Goal: Task Accomplishment & Management: Manage account settings

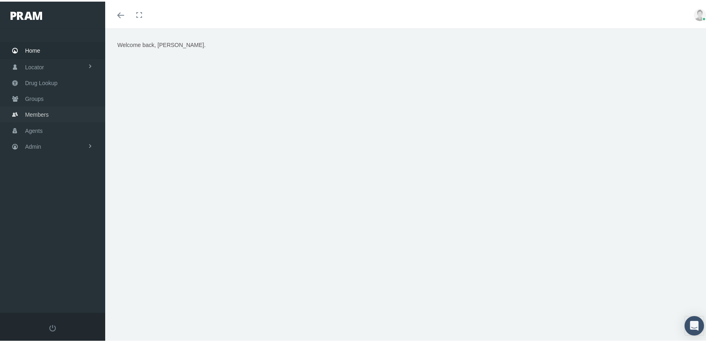
click at [34, 109] on span "Members" at bounding box center [36, 112] width 23 height 15
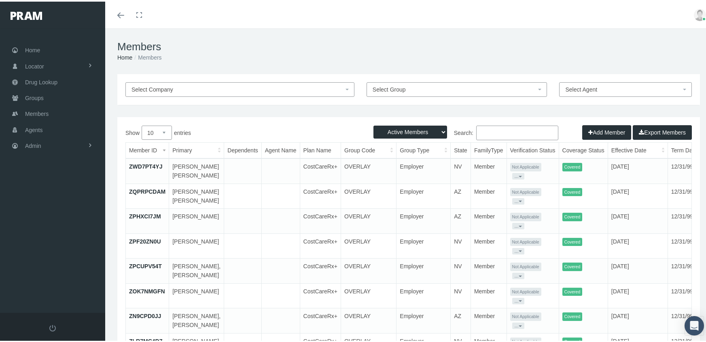
click at [407, 130] on select "Active Members Terminated Members Active & Terminated" at bounding box center [411, 130] width 74 height 13
select select "3"
click at [374, 124] on select "Active Members Terminated Members Active & Terminated" at bounding box center [411, 130] width 74 height 13
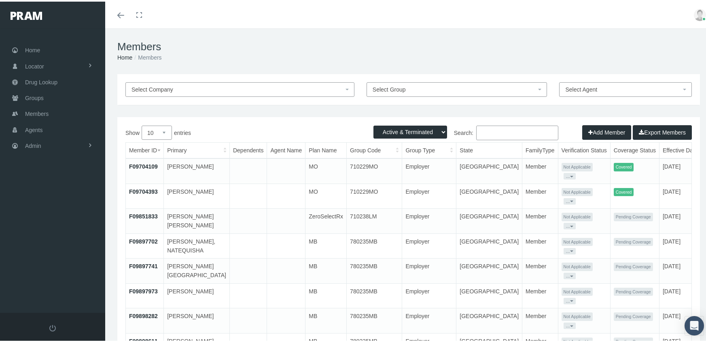
click at [494, 132] on input "Search:" at bounding box center [518, 131] width 82 height 15
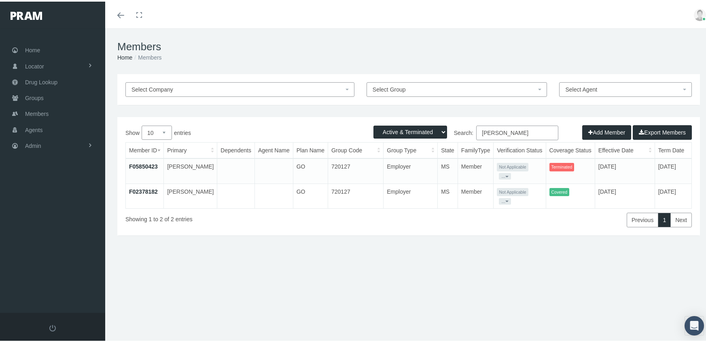
type input "martin, jessica"
click at [144, 187] on link "F02378182" at bounding box center [143, 190] width 29 height 6
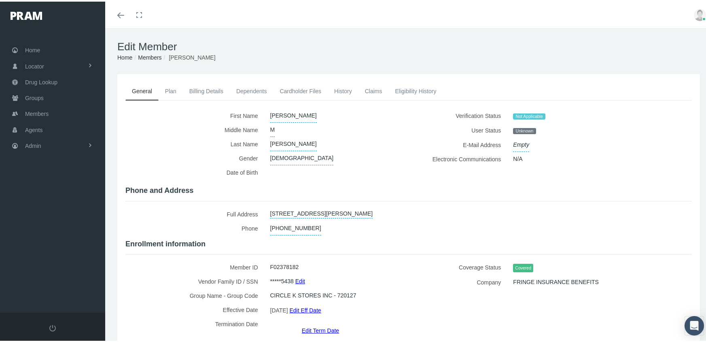
click at [296, 278] on link "Edit" at bounding box center [301, 279] width 10 height 12
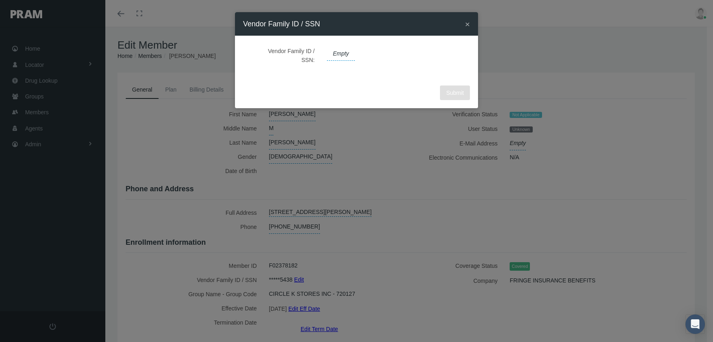
click at [338, 53] on span "Empty" at bounding box center [341, 54] width 28 height 14
type input "437855438"
click at [411, 53] on icon "submit" at bounding box center [413, 54] width 5 height 8
click at [455, 96] on span "Submit" at bounding box center [455, 92] width 18 height 6
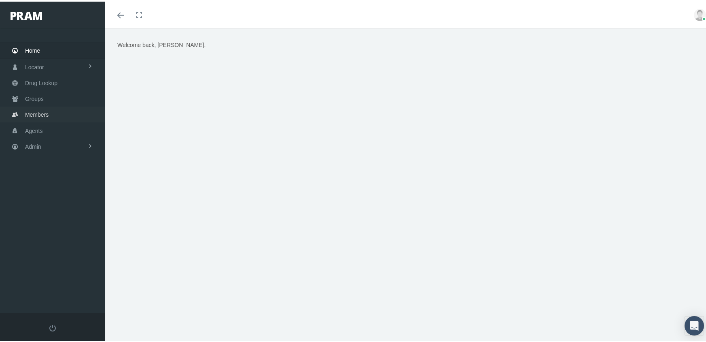
click at [40, 105] on span "Members" at bounding box center [36, 112] width 23 height 15
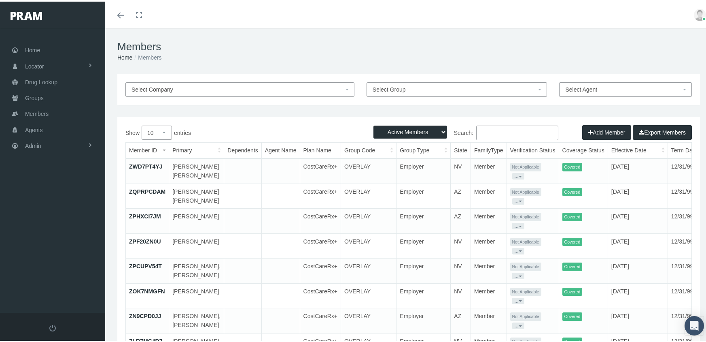
click at [408, 128] on select "Active Members Terminated Members Active & Terminated" at bounding box center [411, 130] width 74 height 13
select select "3"
click at [374, 124] on select "Active Members Terminated Members Active & Terminated" at bounding box center [411, 130] width 74 height 13
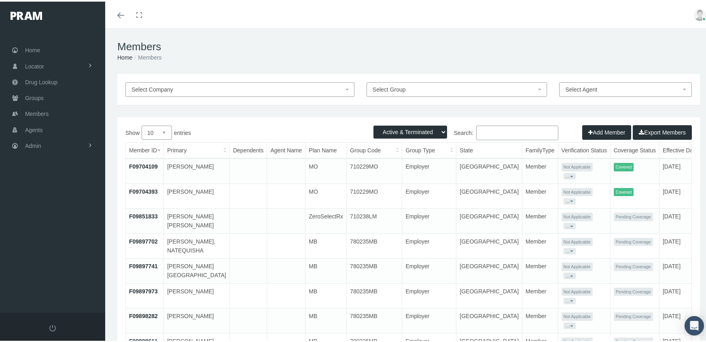
click at [511, 131] on input "Search:" at bounding box center [518, 131] width 82 height 15
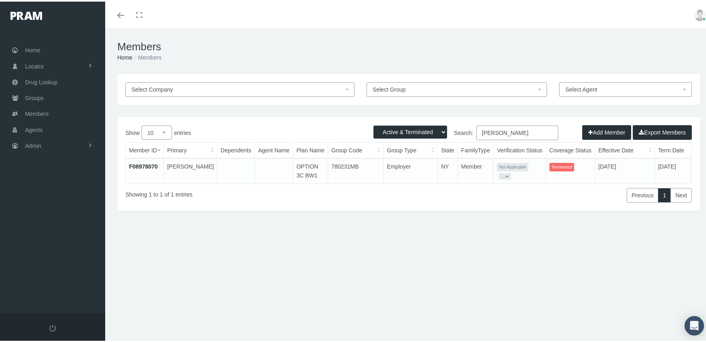
type input "[PERSON_NAME]"
click at [143, 163] on link "F08978070" at bounding box center [143, 165] width 29 height 6
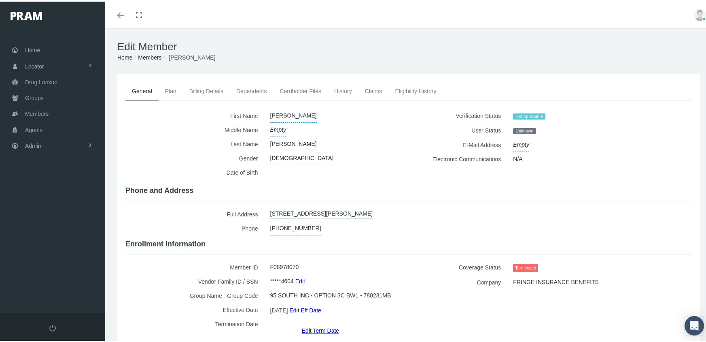
click at [317, 323] on link "Edit Term Date" at bounding box center [320, 329] width 37 height 12
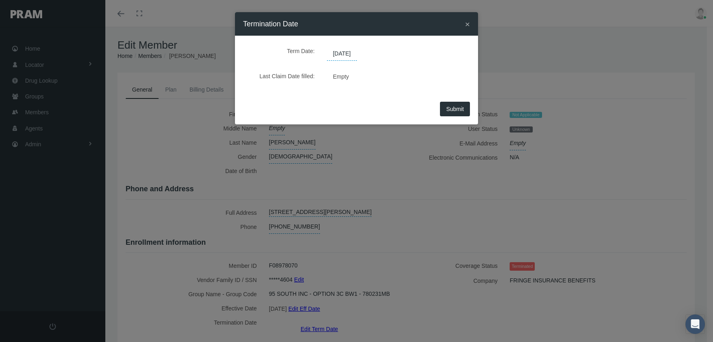
click at [355, 53] on span "[DATE]" at bounding box center [342, 54] width 30 height 14
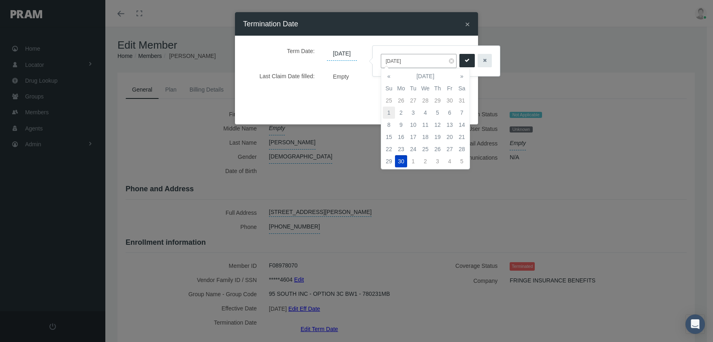
click at [386, 113] on td "1" at bounding box center [389, 112] width 12 height 12
type input "[DATE]"
click at [459, 57] on button "submit" at bounding box center [466, 60] width 15 height 13
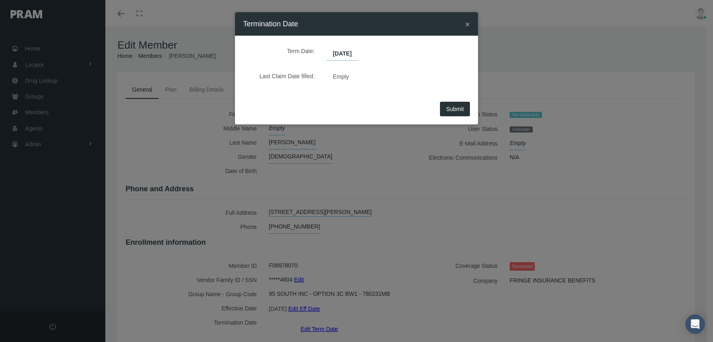
click at [456, 106] on span "Submit" at bounding box center [455, 109] width 18 height 6
